Goal: Information Seeking & Learning: Check status

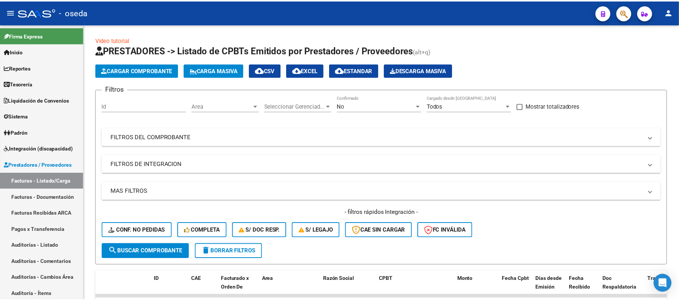
scroll to position [50, 0]
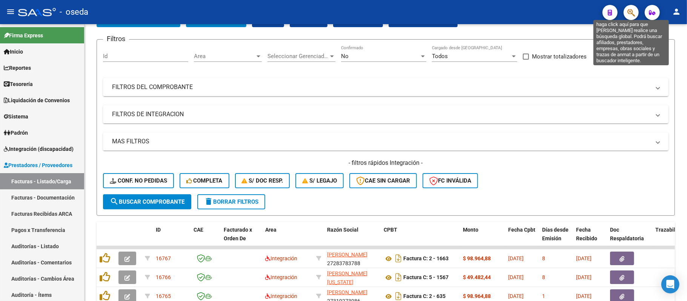
click at [631, 12] on icon "button" at bounding box center [631, 12] width 8 height 9
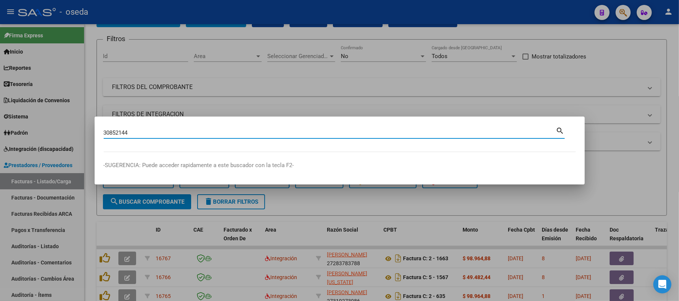
type input "30852144"
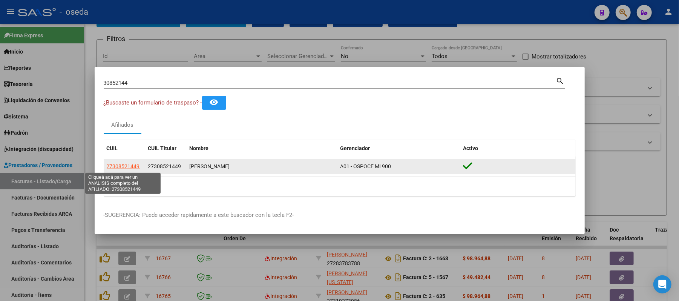
click at [120, 165] on span "27308521449" at bounding box center [123, 166] width 33 height 6
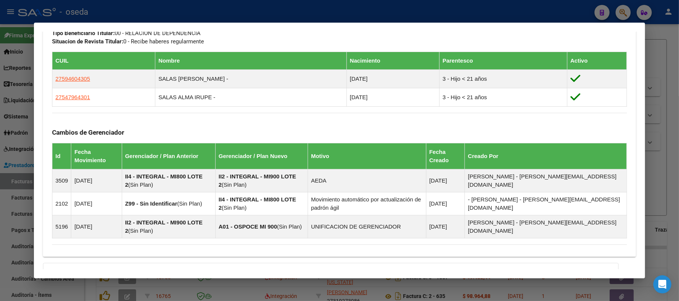
scroll to position [490, 0]
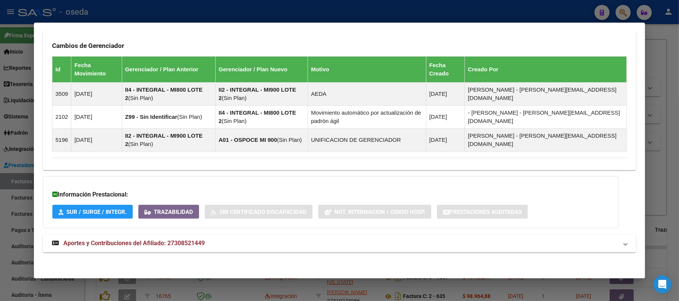
click at [141, 241] on span "Aportes y Contribuciones del Afiliado: 27308521449" at bounding box center [133, 243] width 141 height 7
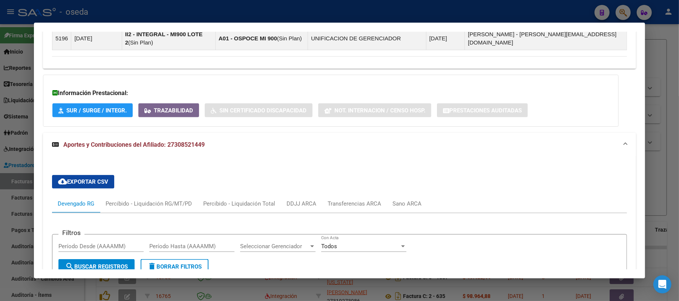
scroll to position [691, 0]
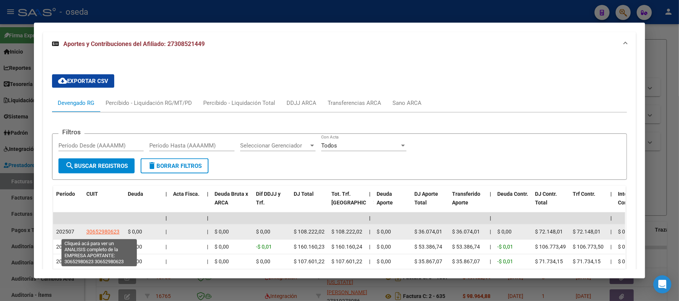
click at [94, 232] on span "30652980623" at bounding box center [102, 232] width 33 height 6
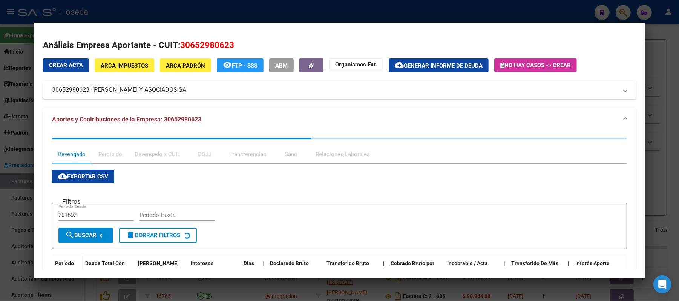
click at [0, 200] on div at bounding box center [339, 150] width 679 height 301
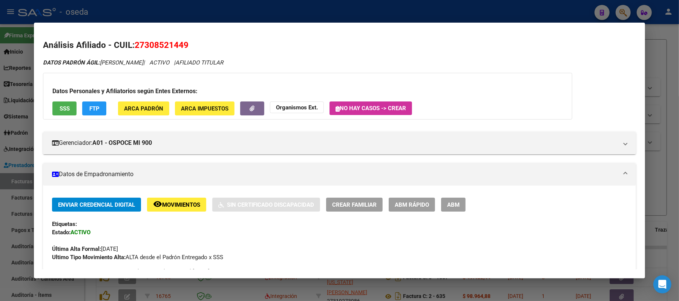
scroll to position [100, 0]
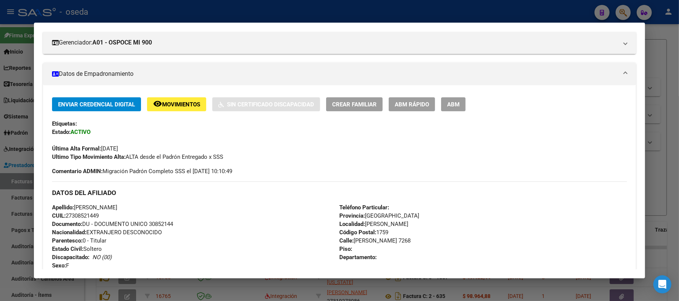
click at [158, 221] on span "Documento: DU - DOCUMENTO UNICO 30852144" at bounding box center [112, 224] width 121 height 7
copy span "30852144"
click at [0, 204] on div at bounding box center [339, 150] width 679 height 301
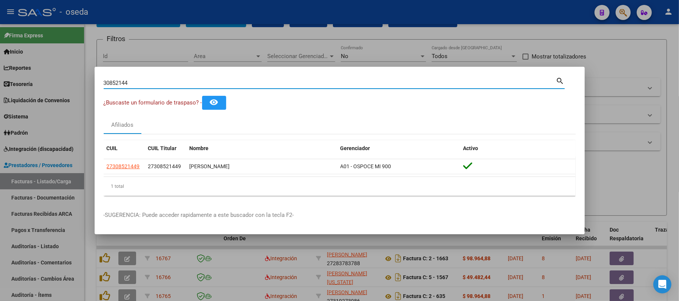
click at [114, 82] on input "30852144" at bounding box center [330, 83] width 453 height 7
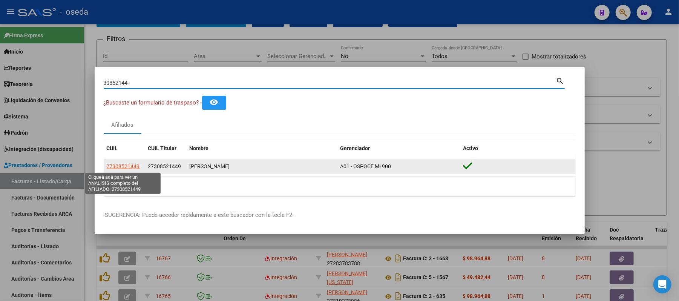
click at [120, 167] on span "27308521449" at bounding box center [123, 166] width 33 height 6
type textarea "27308521449"
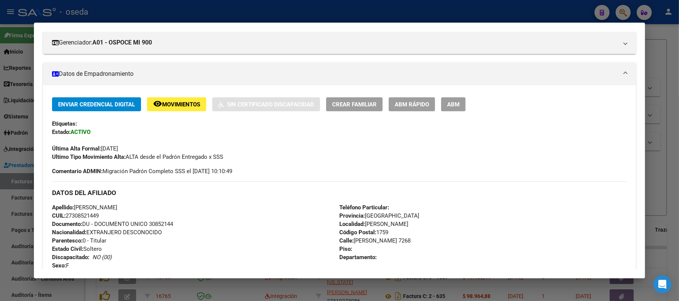
click at [154, 224] on span "Documento: DU - DOCUMENTO UNICO 30852144" at bounding box center [112, 224] width 121 height 7
copy span "30852144"
click at [256, 8] on div at bounding box center [339, 150] width 679 height 301
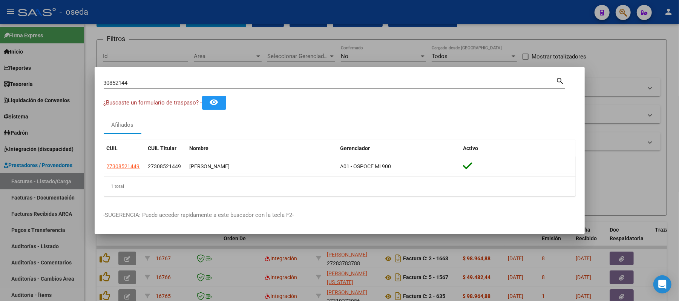
click at [251, 83] on input "30852144" at bounding box center [330, 83] width 453 height 7
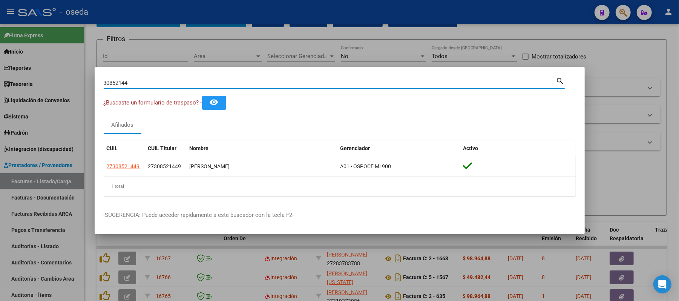
click at [251, 83] on input "30852144" at bounding box center [330, 83] width 453 height 7
type input "41668382"
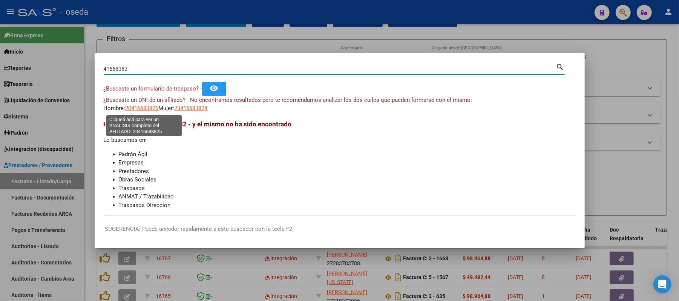
click at [146, 106] on span "20416683825" at bounding box center [142, 108] width 33 height 7
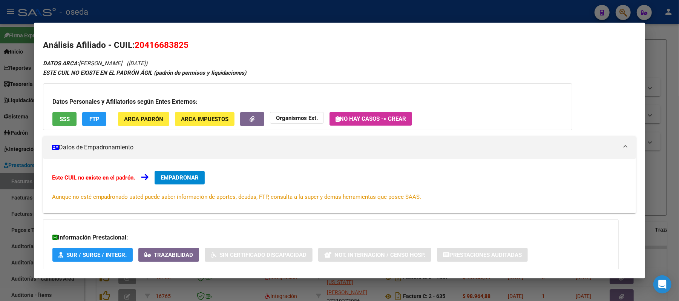
scroll to position [43, 0]
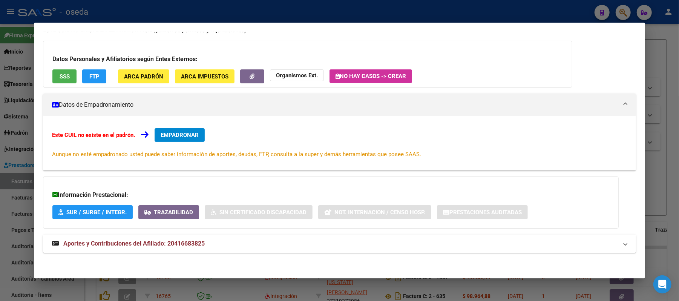
click at [179, 249] on mat-expansion-panel-header "Aportes y Contribuciones del Afiliado: 20416683825" at bounding box center [339, 244] width 593 height 18
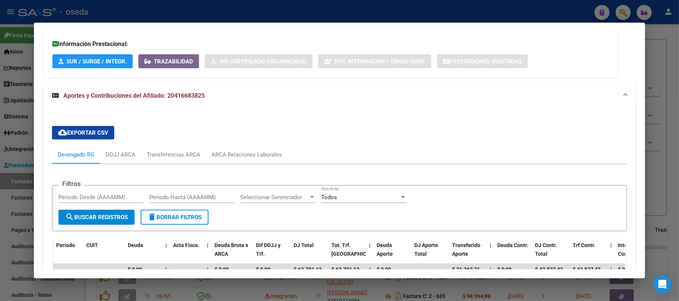
scroll to position [294, 0]
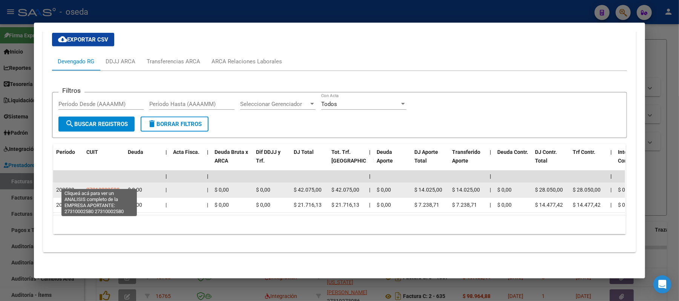
click at [100, 187] on span "27310002580" at bounding box center [102, 190] width 33 height 6
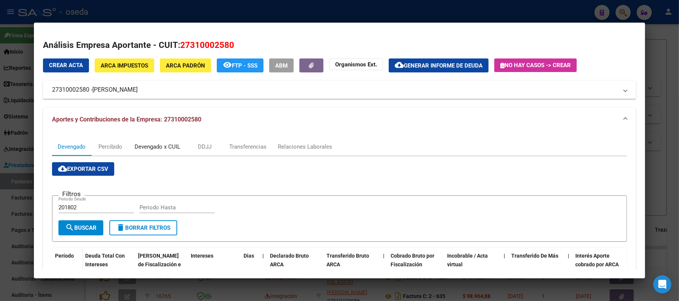
click at [158, 145] on div "Devengado x CUIL" at bounding box center [158, 147] width 46 height 8
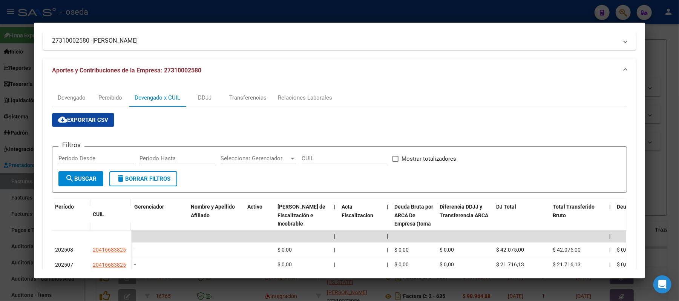
scroll to position [0, 0]
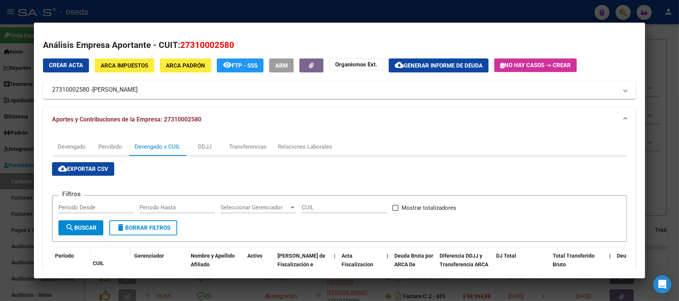
click at [0, 148] on div at bounding box center [339, 150] width 679 height 301
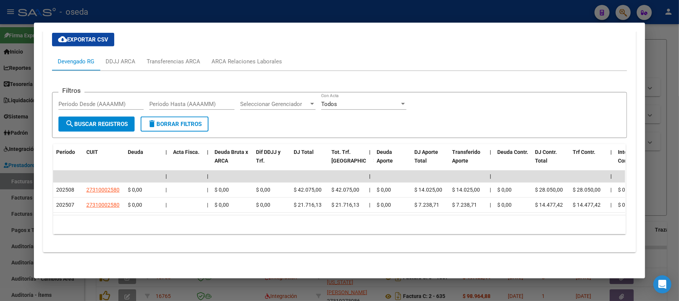
click at [183, 9] on div at bounding box center [339, 150] width 679 height 301
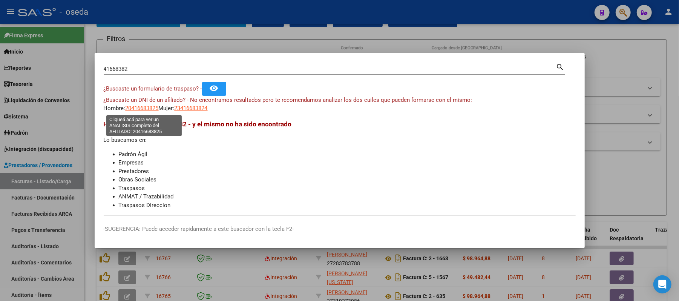
click at [144, 106] on span "20416683825" at bounding box center [142, 108] width 33 height 7
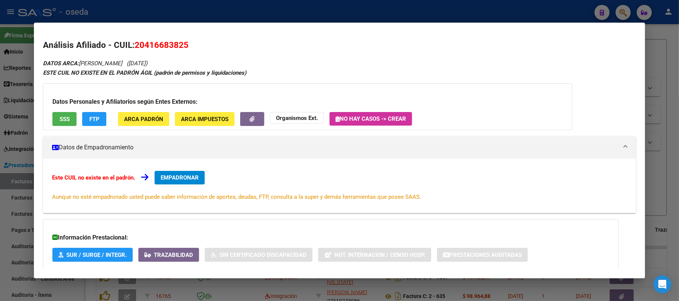
scroll to position [43, 0]
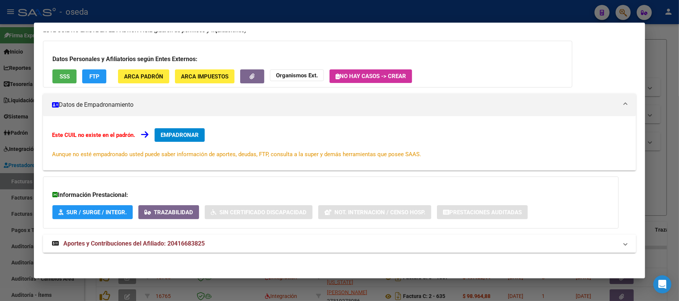
click at [102, 246] on span "Aportes y Contribuciones del Afiliado: 20416683825" at bounding box center [133, 243] width 141 height 7
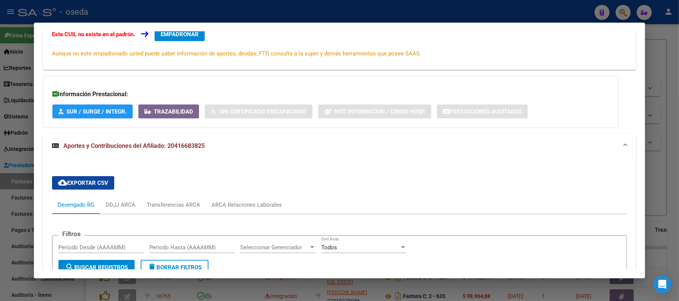
scroll to position [294, 0]
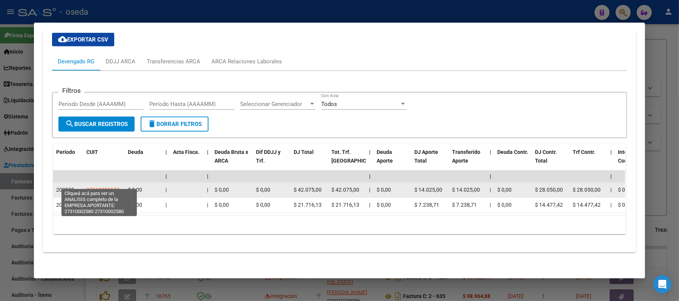
click at [98, 187] on span "27310002580" at bounding box center [102, 190] width 33 height 6
type textarea "27310002580"
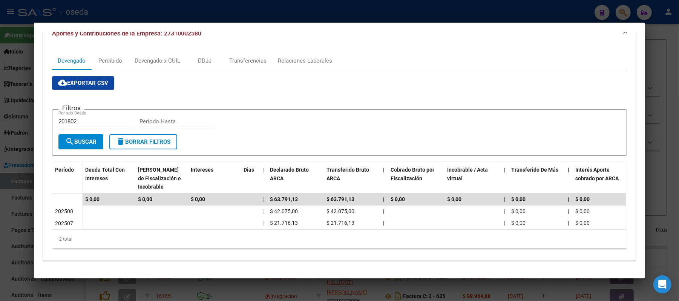
scroll to position [0, 0]
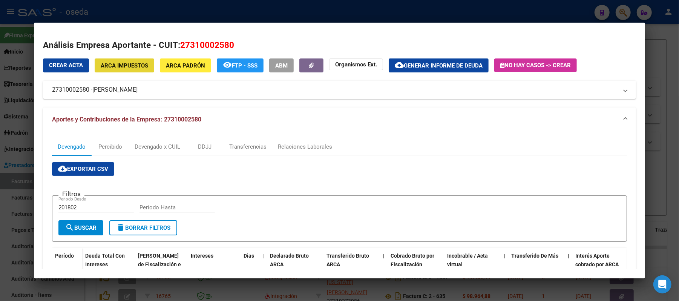
click at [112, 62] on span "ARCA Impuestos" at bounding box center [125, 65] width 48 height 7
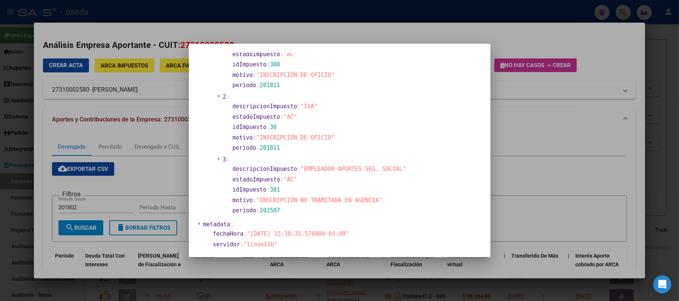
scroll to position [425, 0]
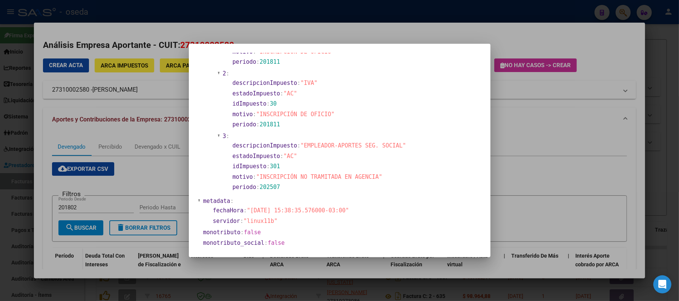
click at [144, 172] on div at bounding box center [339, 150] width 679 height 301
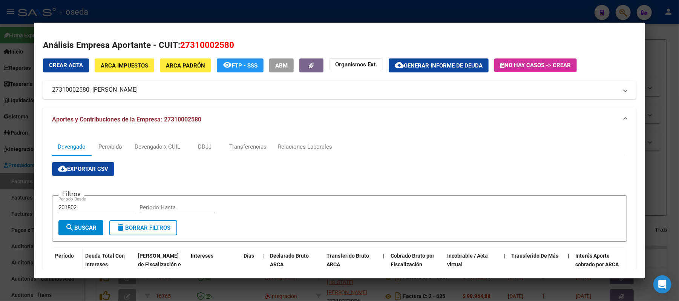
click at [185, 62] on span "ARCA Padrón" at bounding box center [185, 65] width 39 height 7
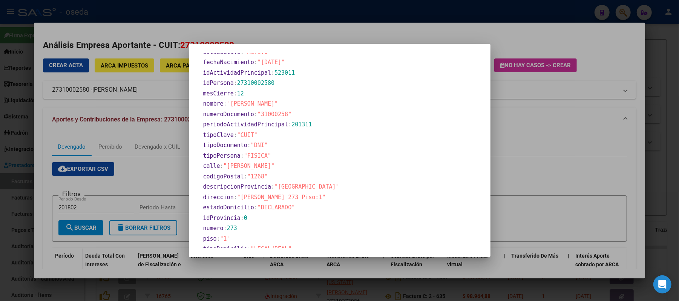
scroll to position [339, 0]
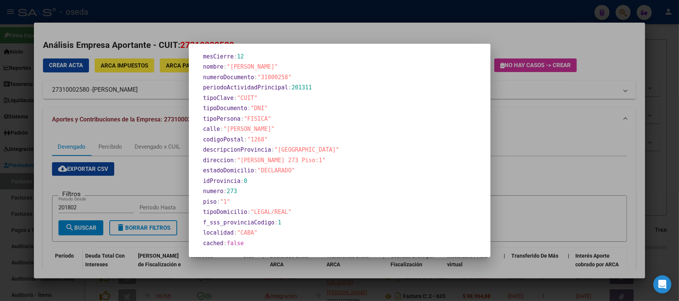
click at [139, 159] on div at bounding box center [339, 150] width 679 height 301
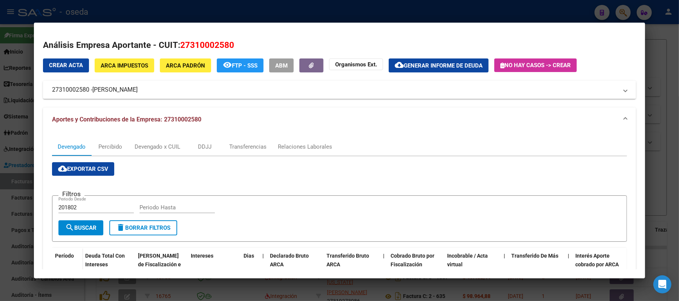
click at [369, 14] on div at bounding box center [339, 150] width 679 height 301
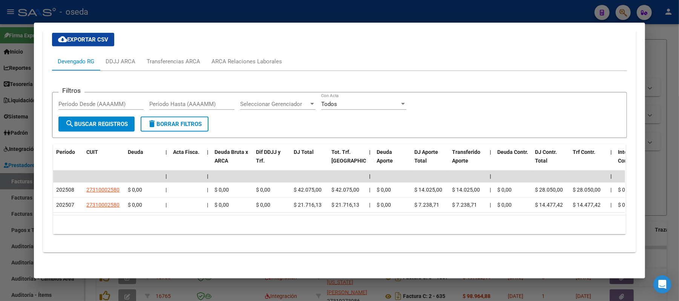
click at [333, 12] on div at bounding box center [339, 150] width 679 height 301
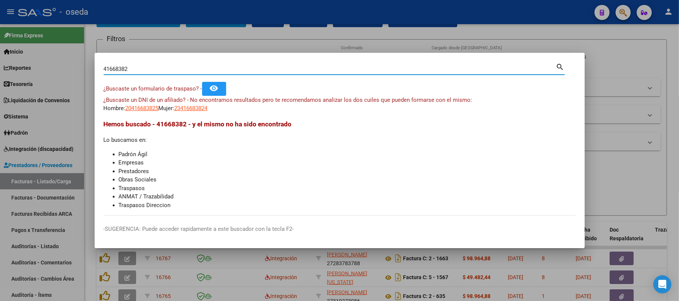
click at [317, 69] on input "41668382" at bounding box center [330, 69] width 453 height 7
type input "21476732"
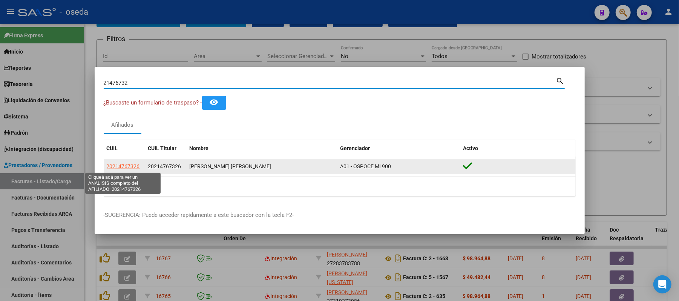
click at [131, 166] on span "20214767326" at bounding box center [123, 166] width 33 height 6
type textarea "20214767326"
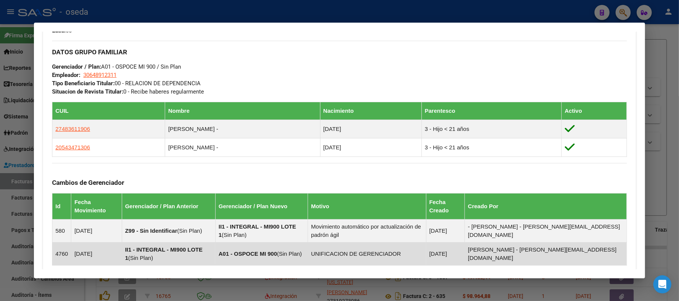
scroll to position [467, 0]
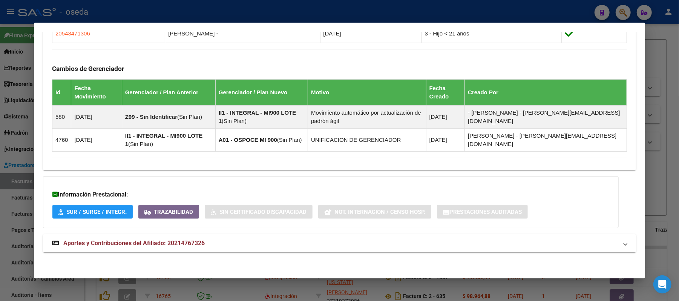
click at [167, 238] on mat-expansion-panel-header "Aportes y Contribuciones del Afiliado: 20214767326" at bounding box center [339, 243] width 593 height 18
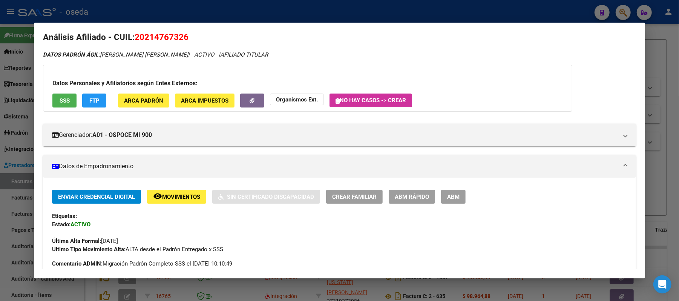
scroll to position [0, 0]
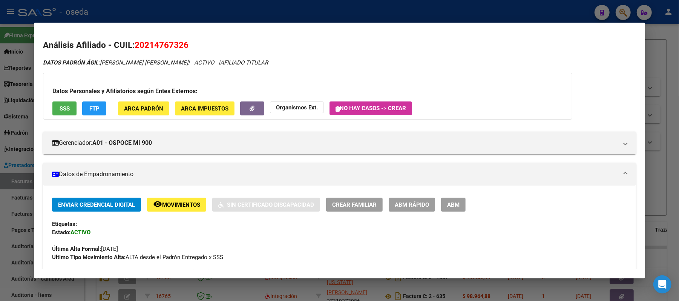
click at [0, 106] on div at bounding box center [339, 150] width 679 height 301
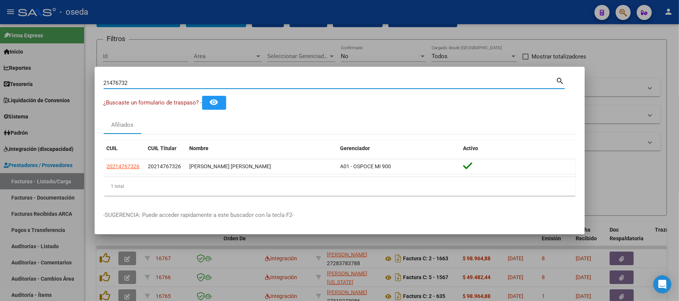
click at [152, 86] on input "21476732" at bounding box center [330, 83] width 453 height 7
type input "25418610"
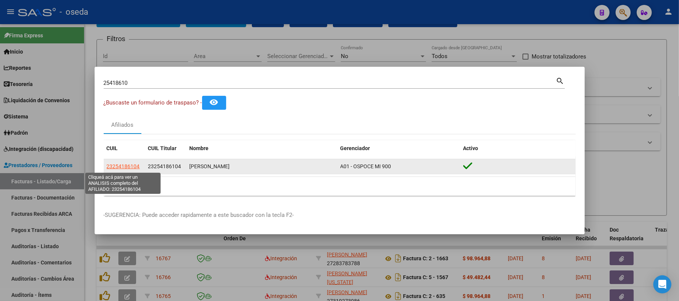
click at [121, 167] on span "23254186104" at bounding box center [123, 166] width 33 height 6
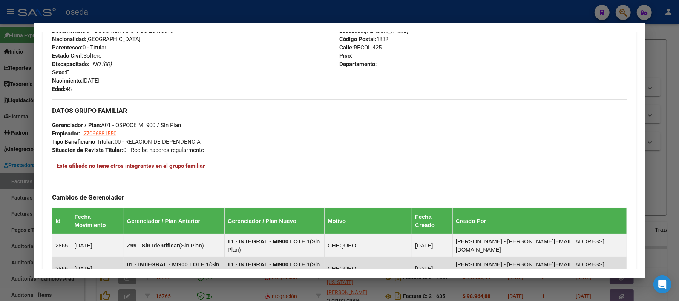
scroll to position [421, 0]
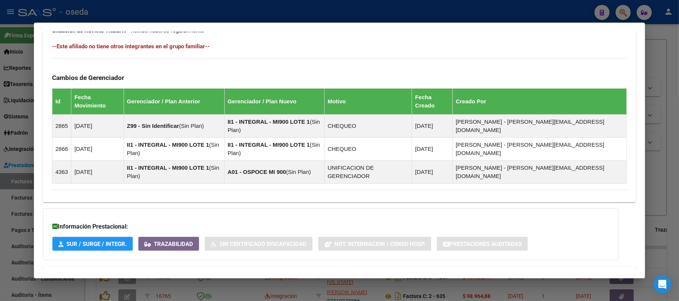
click at [166, 272] on span "Aportes y Contribuciones del Afiliado: 23254186104" at bounding box center [133, 275] width 141 height 7
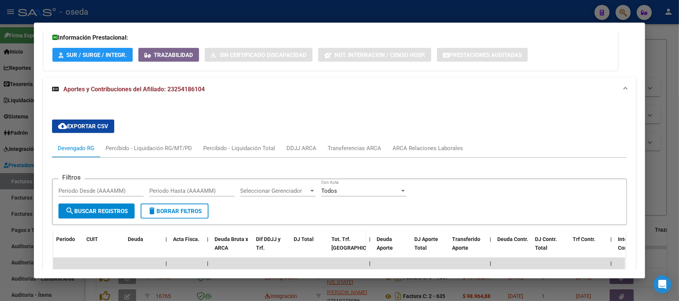
scroll to position [661, 0]
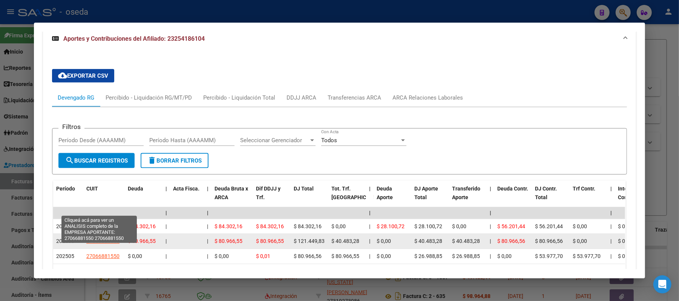
click at [94, 238] on span "27066881550" at bounding box center [102, 241] width 33 height 6
type textarea "27066881550"
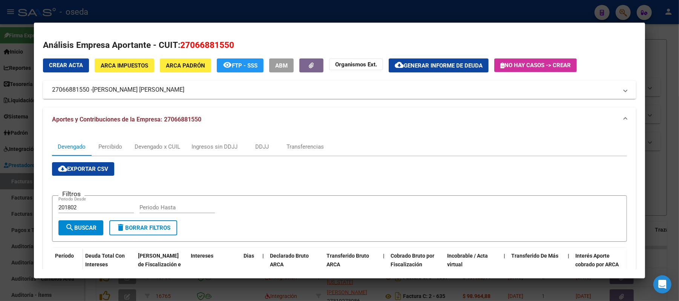
click at [0, 179] on div at bounding box center [339, 150] width 679 height 301
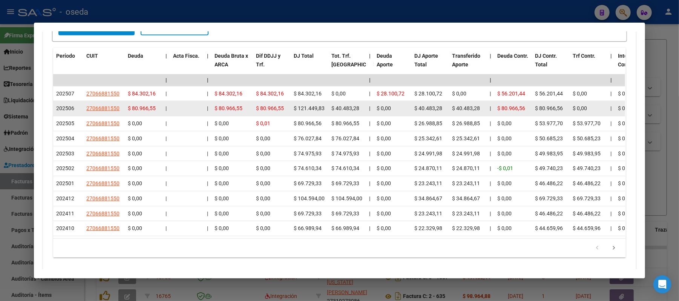
scroll to position [643, 0]
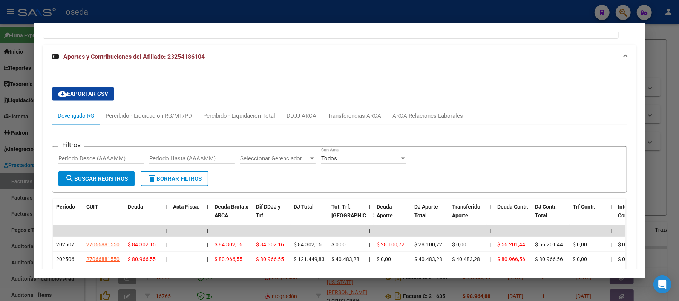
drag, startPoint x: 0, startPoint y: 171, endPoint x: 68, endPoint y: 136, distance: 76.8
click at [14, 165] on div at bounding box center [339, 150] width 679 height 301
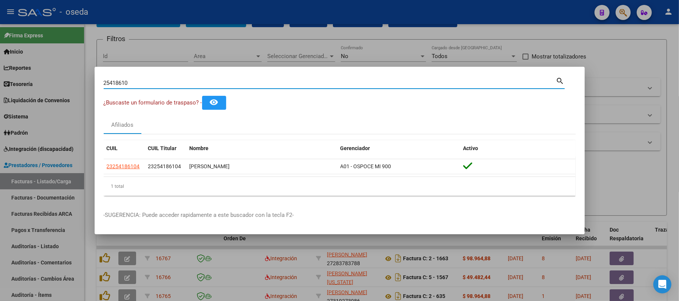
click at [144, 85] on input "25418610" at bounding box center [330, 83] width 453 height 7
type input "alcant"
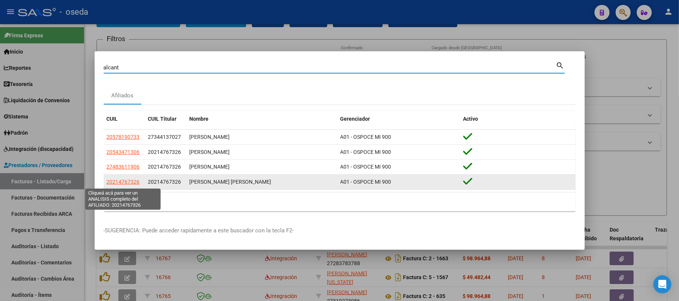
click at [115, 185] on span "20214767326" at bounding box center [123, 182] width 33 height 6
type textarea "20214767326"
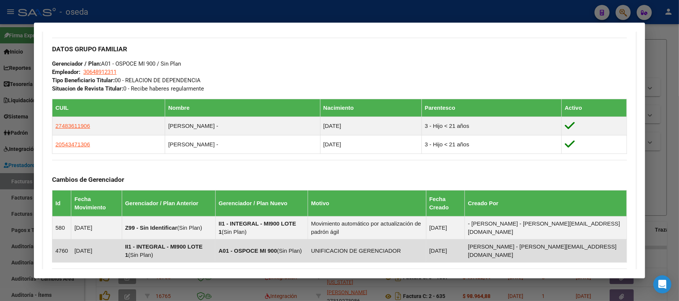
scroll to position [456, 0]
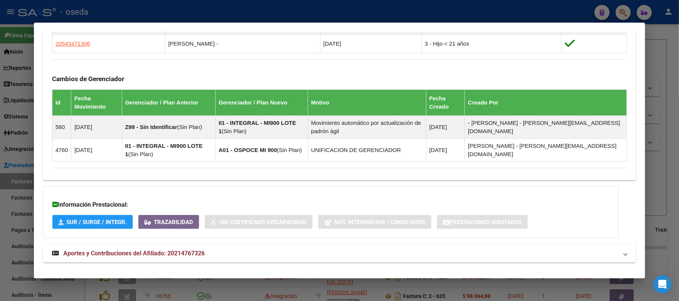
click at [165, 251] on span "Aportes y Contribuciones del Afiliado: 20214767326" at bounding box center [133, 253] width 141 height 7
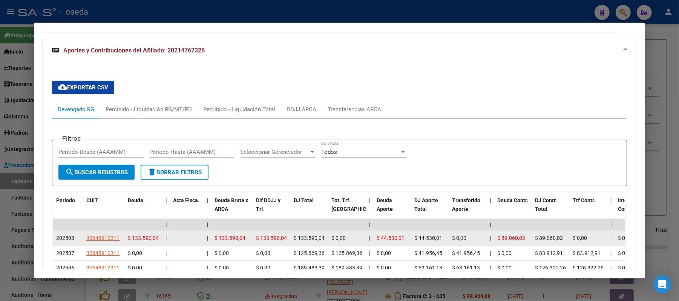
scroll to position [712, 0]
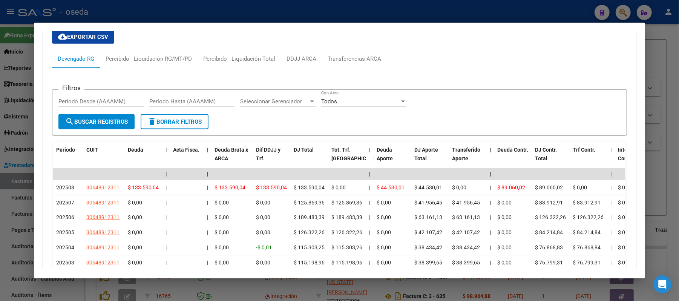
click at [0, 156] on div at bounding box center [339, 150] width 679 height 301
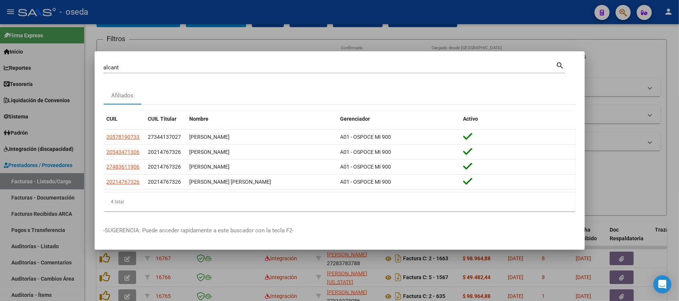
click at [159, 40] on div at bounding box center [339, 150] width 679 height 301
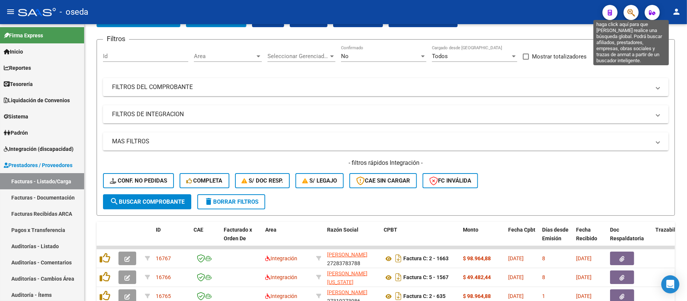
click at [631, 11] on icon "button" at bounding box center [631, 12] width 8 height 9
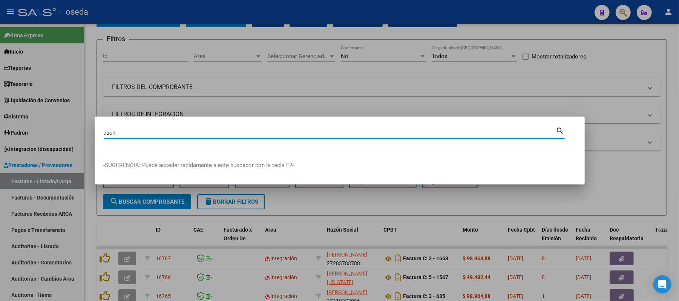
type input "cach"
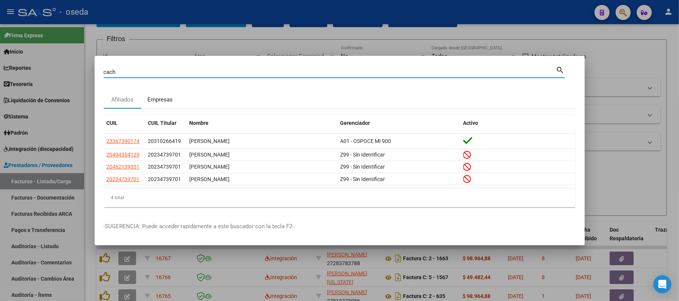
click at [155, 97] on div "Empresas" at bounding box center [159, 99] width 25 height 9
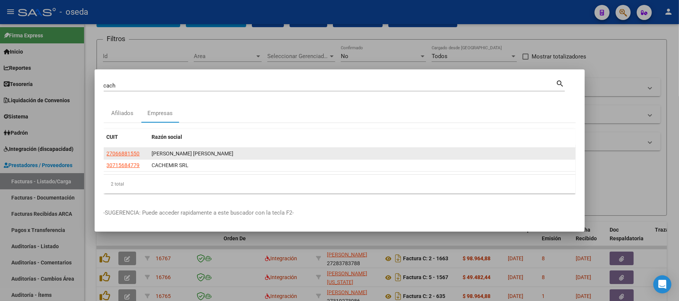
click at [124, 149] on app-link-go-to "27066881550" at bounding box center [123, 153] width 33 height 9
click at [118, 153] on span "27066881550" at bounding box center [123, 154] width 33 height 6
type textarea "27066881550"
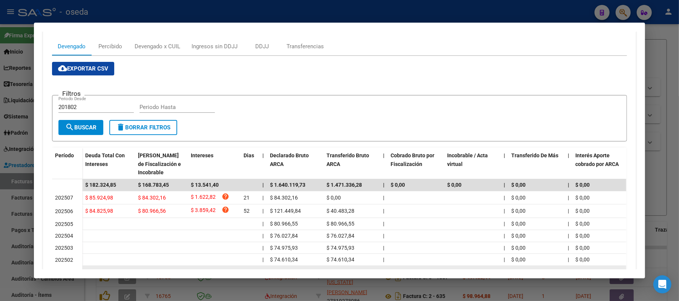
scroll to position [193, 0]
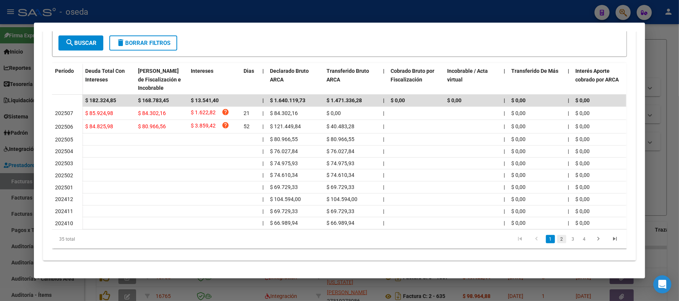
click at [557, 240] on link "2" at bounding box center [561, 239] width 9 height 8
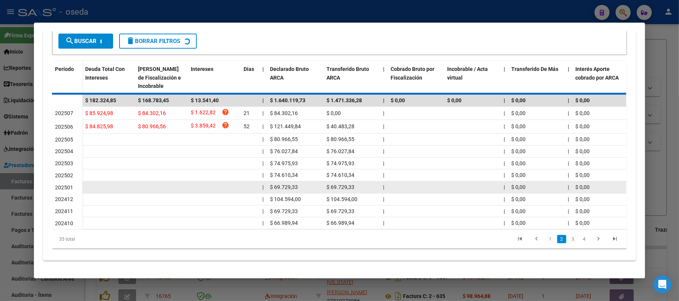
scroll to position [192, 0]
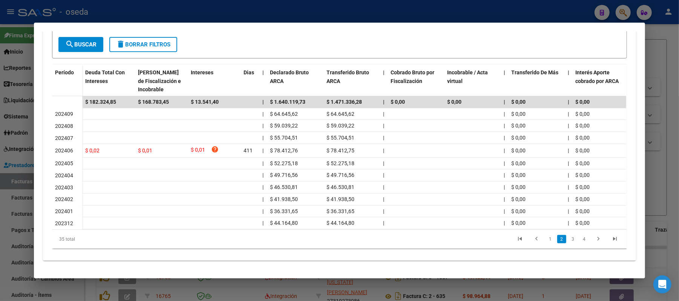
click at [0, 170] on div at bounding box center [339, 150] width 679 height 301
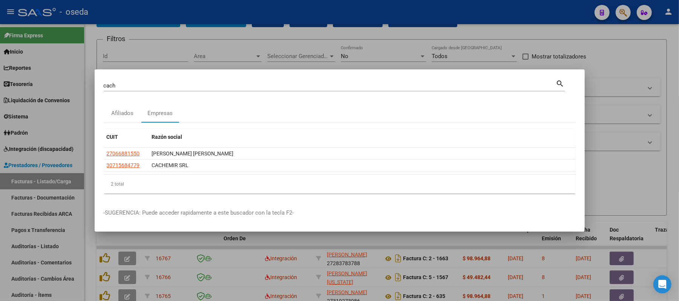
click at [382, 50] on div at bounding box center [339, 150] width 679 height 301
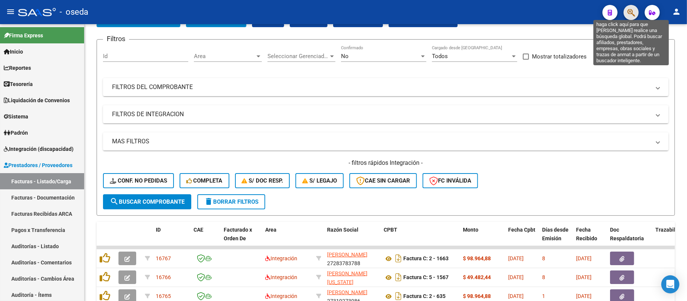
click at [631, 12] on icon "button" at bounding box center [631, 12] width 8 height 9
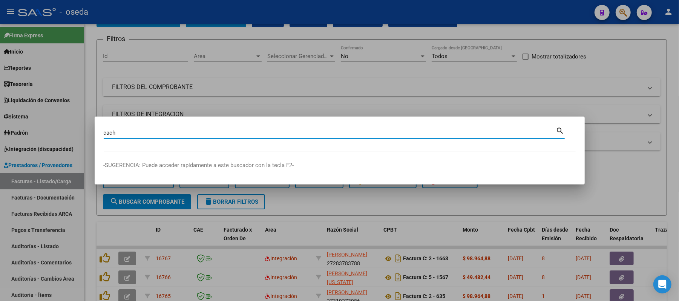
type input "cach"
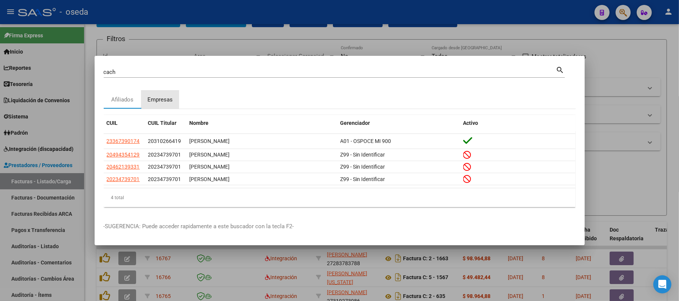
click at [165, 99] on div "Empresas" at bounding box center [159, 99] width 25 height 9
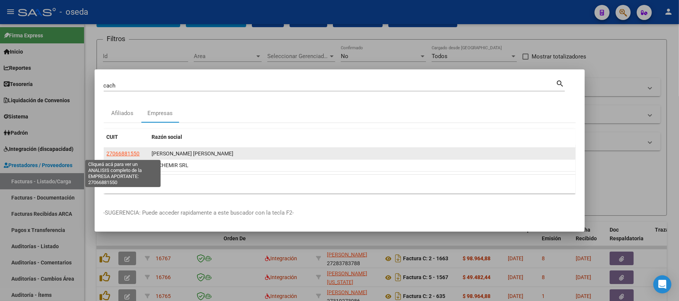
click at [129, 153] on span "27066881550" at bounding box center [123, 154] width 33 height 6
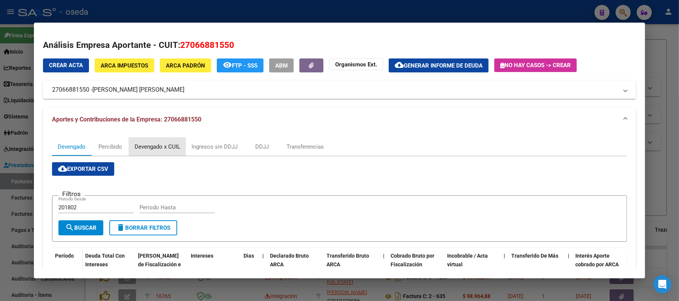
click at [162, 145] on div "Devengado x CUIL" at bounding box center [158, 147] width 46 height 8
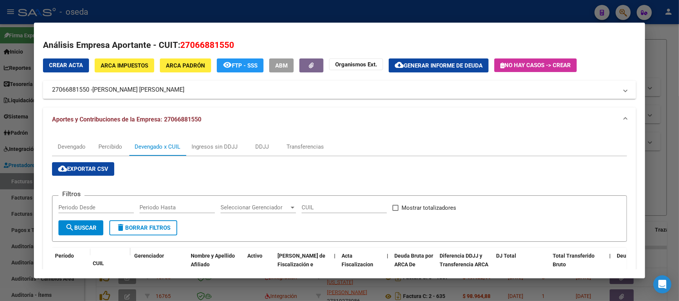
scroll to position [151, 0]
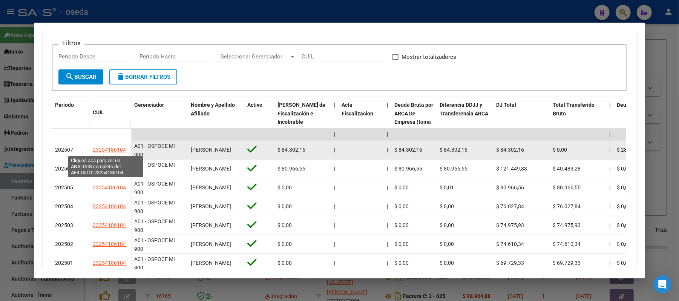
click at [93, 147] on span "23254186104" at bounding box center [109, 150] width 33 height 6
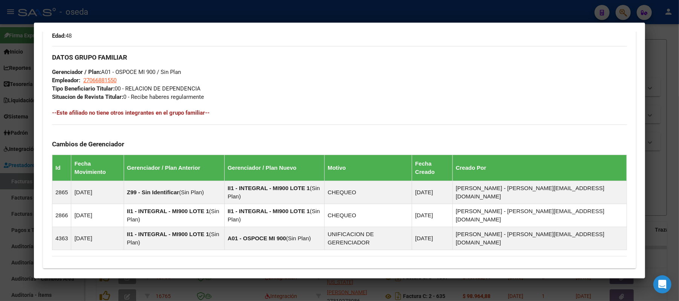
scroll to position [421, 0]
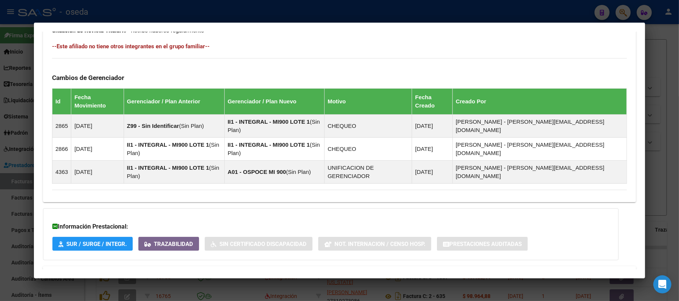
click at [114, 272] on span "Aportes y Contribuciones del Afiliado: 23254186104" at bounding box center [133, 275] width 141 height 7
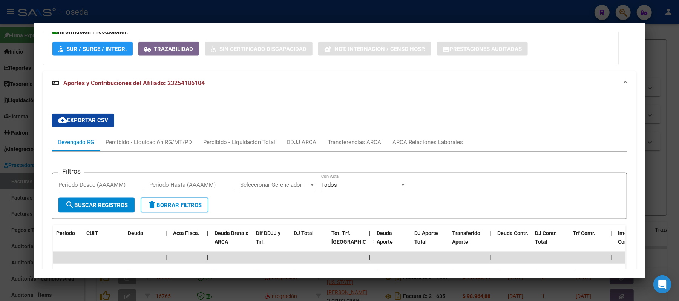
scroll to position [667, 0]
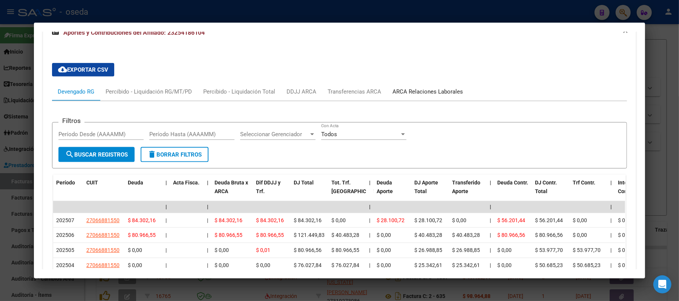
click at [393, 88] on div "ARCA Relaciones Laborales" at bounding box center [428, 92] width 71 height 8
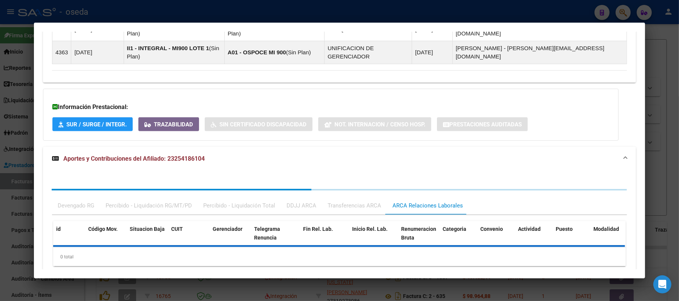
scroll to position [578, 0]
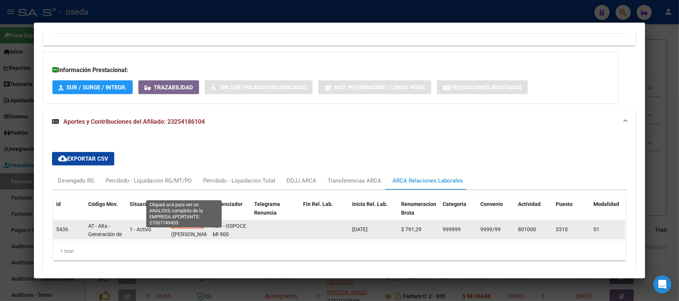
click at [177, 223] on span "27057749453" at bounding box center [187, 226] width 33 height 6
type textarea "27057749453"
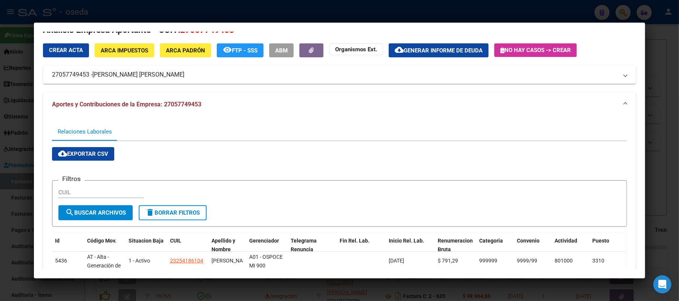
scroll to position [0, 0]
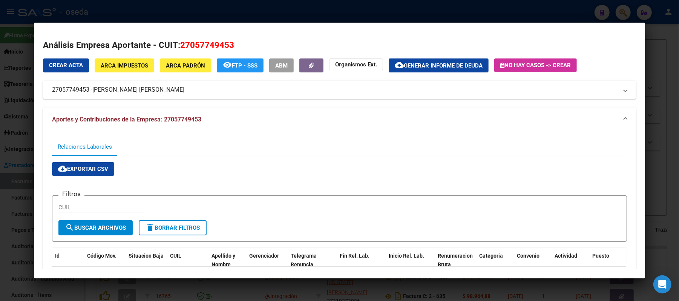
click at [131, 64] on span "ARCA Impuestos" at bounding box center [125, 65] width 48 height 7
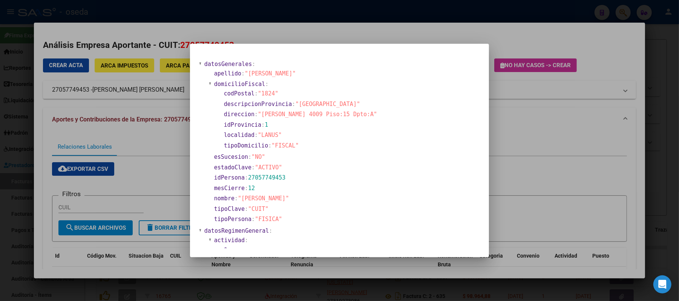
click at [6, 213] on div at bounding box center [339, 150] width 679 height 301
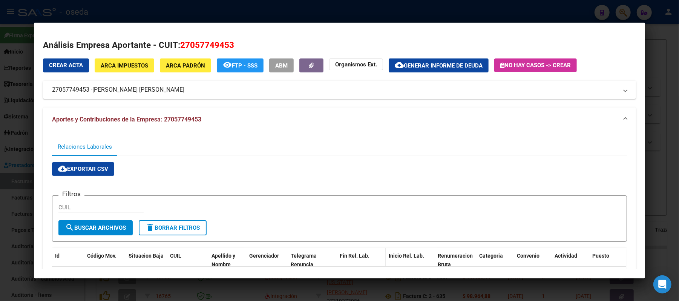
scroll to position [65, 0]
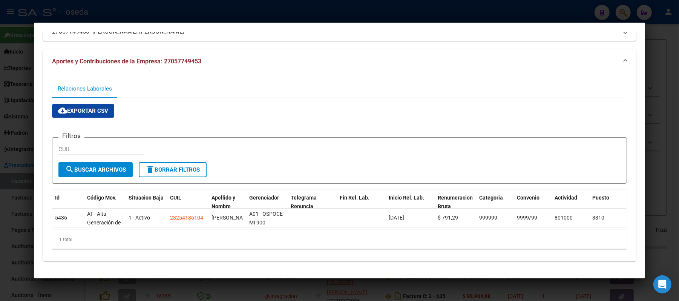
click at [0, 144] on div at bounding box center [339, 150] width 679 height 301
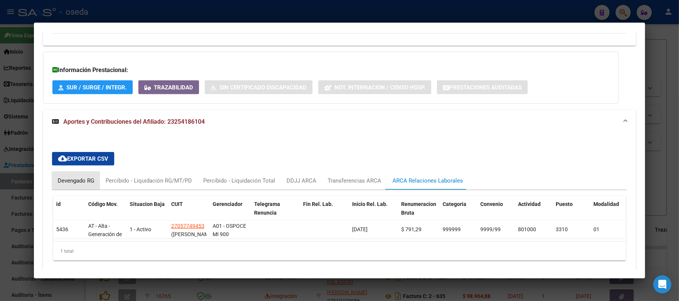
click at [68, 172] on div "Devengado RG" at bounding box center [76, 181] width 48 height 18
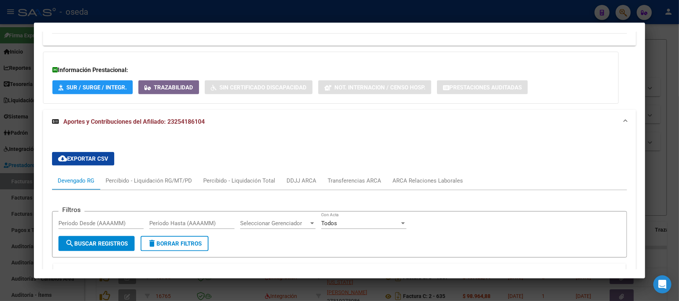
scroll to position [678, 0]
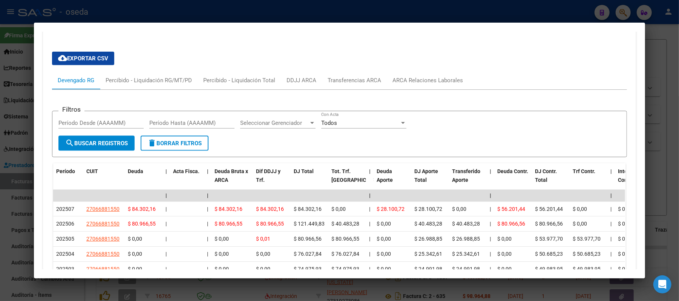
click at [0, 106] on div at bounding box center [339, 150] width 679 height 301
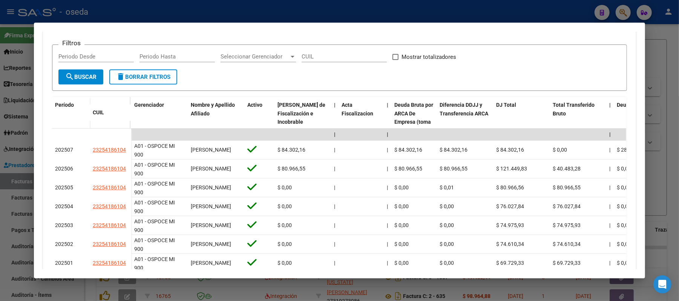
click at [0, 115] on div at bounding box center [339, 150] width 679 height 301
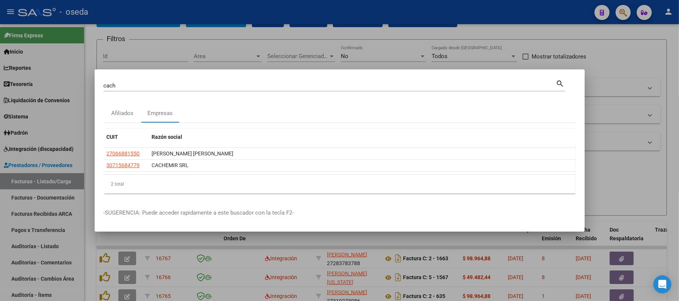
click at [123, 81] on div "cach Buscar (apellido, dni, cuil, nro traspaso, cuit, obra social)" at bounding box center [330, 85] width 453 height 11
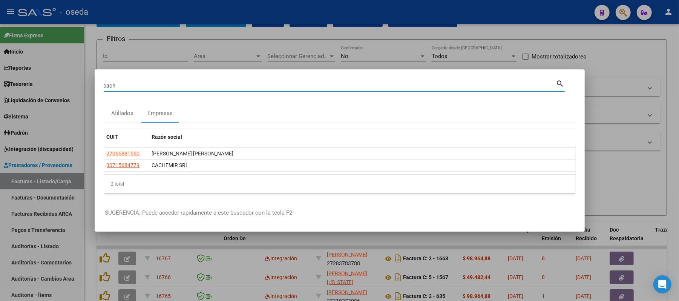
click at [121, 86] on input "cach" at bounding box center [330, 85] width 453 height 7
type input "alcanta"
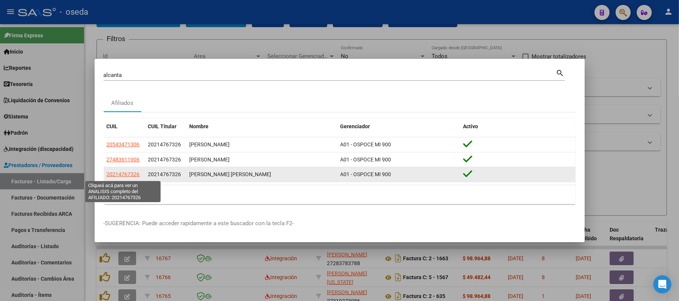
click at [120, 174] on span "20214767326" at bounding box center [123, 174] width 33 height 6
type textarea "20214767326"
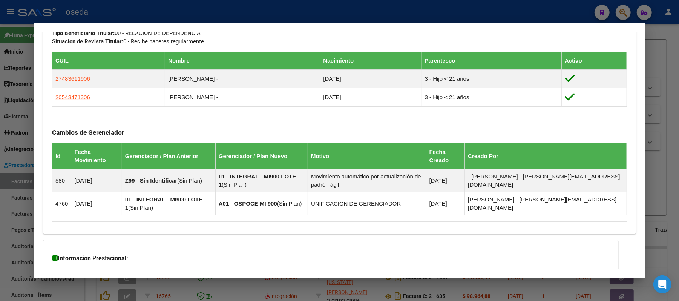
scroll to position [467, 0]
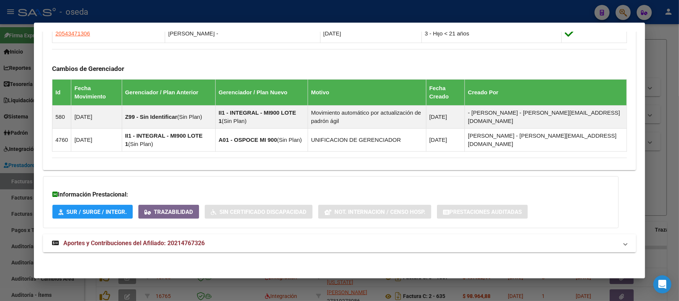
click at [157, 240] on span "Aportes y Contribuciones del Afiliado: 20214767326" at bounding box center [133, 243] width 141 height 7
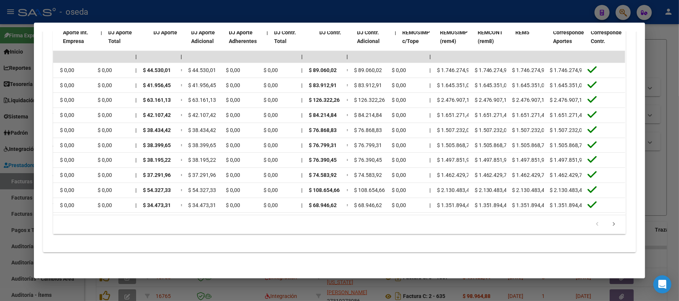
scroll to position [0, 720]
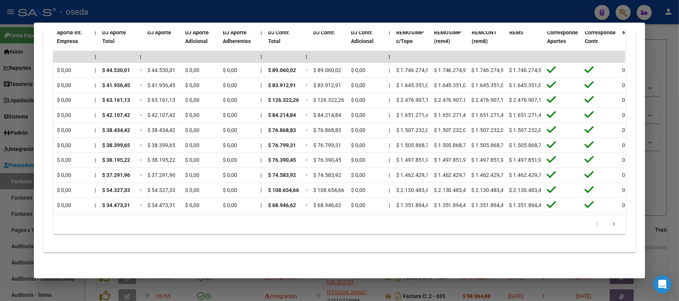
click at [0, 225] on div at bounding box center [339, 150] width 679 height 301
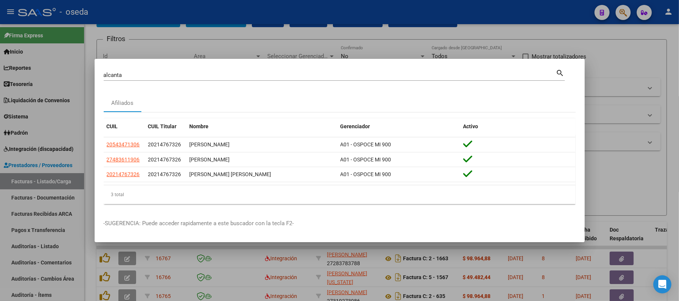
click at [218, 48] on div at bounding box center [339, 150] width 679 height 301
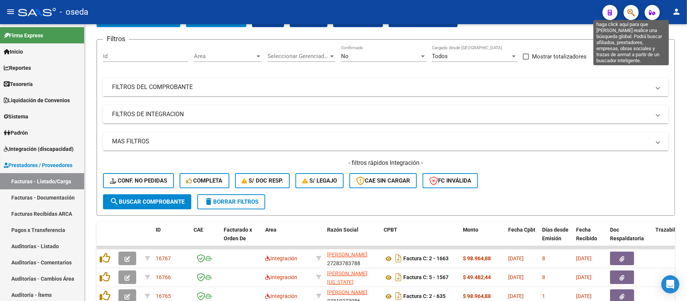
click at [632, 13] on icon "button" at bounding box center [631, 12] width 8 height 9
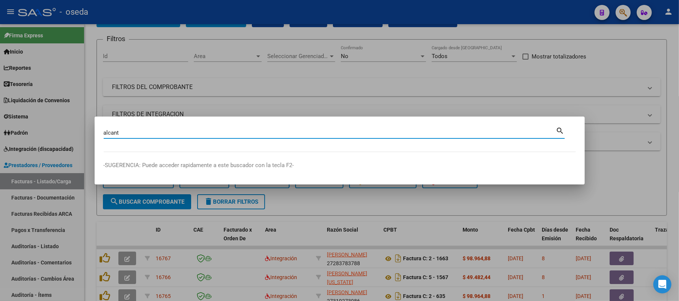
type input "alcant"
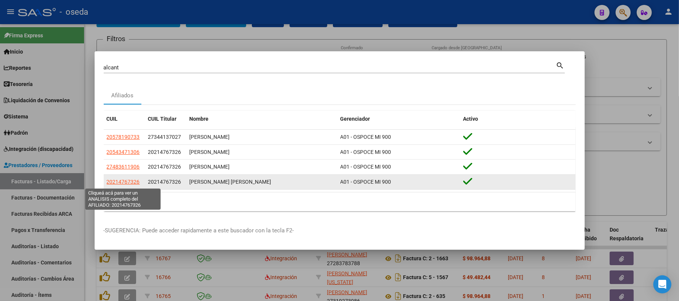
click at [132, 182] on span "20214767326" at bounding box center [123, 182] width 33 height 6
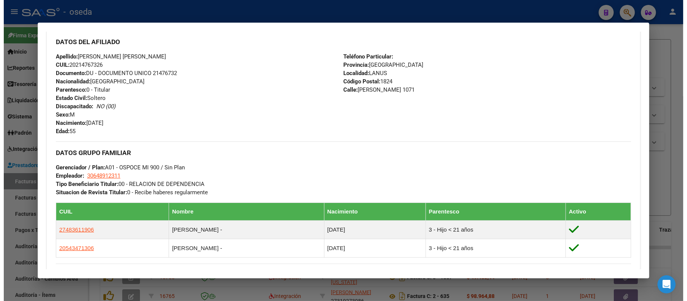
scroll to position [352, 0]
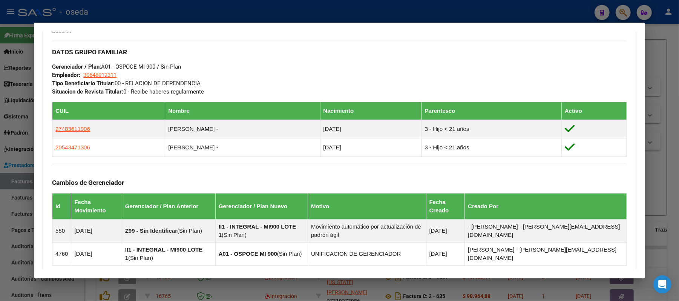
click at [0, 120] on div at bounding box center [339, 150] width 679 height 301
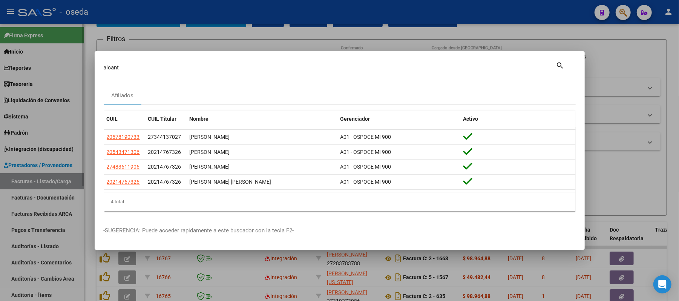
click at [6, 120] on div at bounding box center [339, 150] width 679 height 301
